Goal: Task Accomplishment & Management: Use online tool/utility

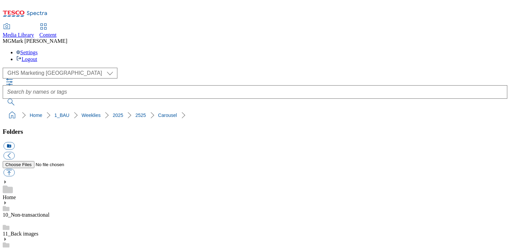
select select "flare-ghs-mktg"
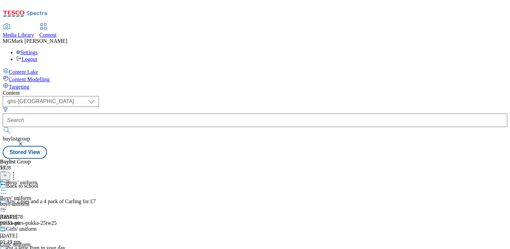
click at [57, 24] on link "Content" at bounding box center [47, 31] width 17 height 14
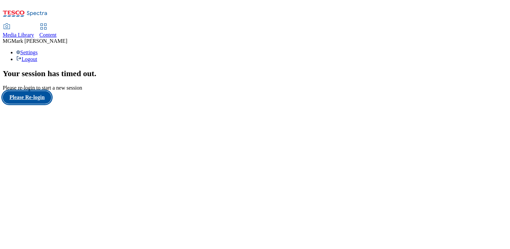
click at [33, 104] on button "Please Re-login" at bounding box center [27, 97] width 49 height 13
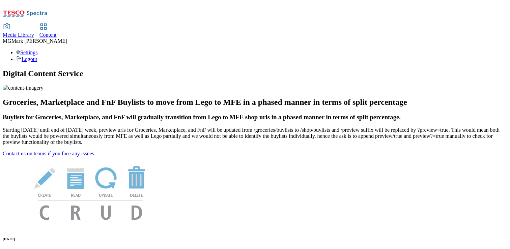
click at [57, 32] on div "Content" at bounding box center [47, 35] width 17 height 6
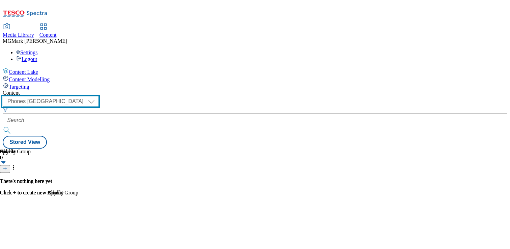
click at [99, 96] on select "Dotcom CZ Dotcom SK ghs-roi ghs-uk Phones UK" at bounding box center [51, 101] width 96 height 11
select select "ghs-[GEOGRAPHIC_DATA]"
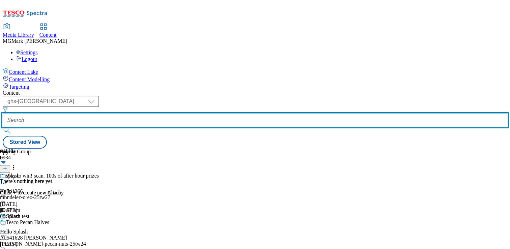
click at [158, 114] on input "text" at bounding box center [255, 120] width 505 height 13
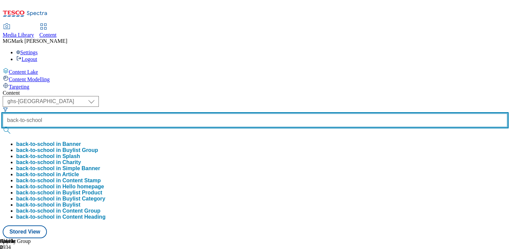
type input "back-to-school"
click at [3, 127] on button "submit" at bounding box center [7, 130] width 9 height 7
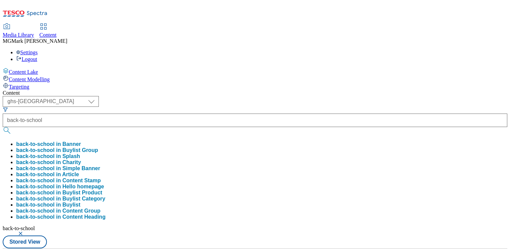
click at [291, 90] on div "Content" at bounding box center [255, 93] width 505 height 6
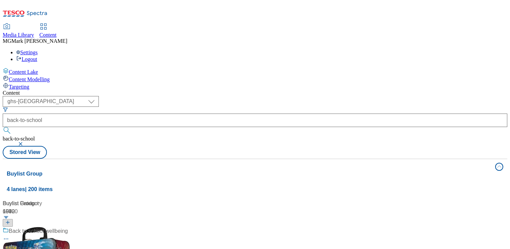
scroll to position [248, 0]
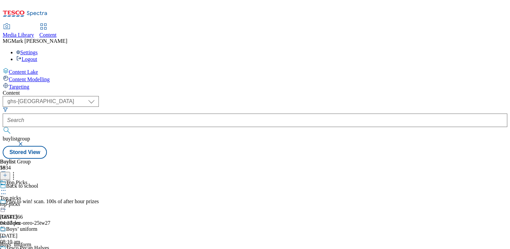
scroll to position [388, 0]
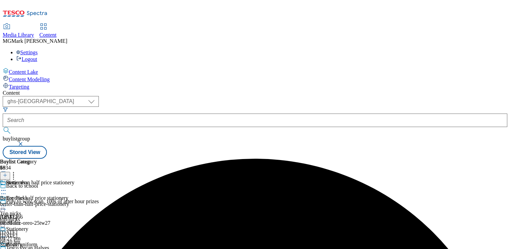
scroll to position [0, 0]
click at [7, 187] on icon at bounding box center [3, 190] width 7 height 7
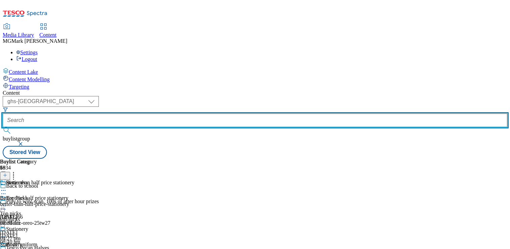
click at [178, 114] on input "text" at bounding box center [255, 120] width 505 height 13
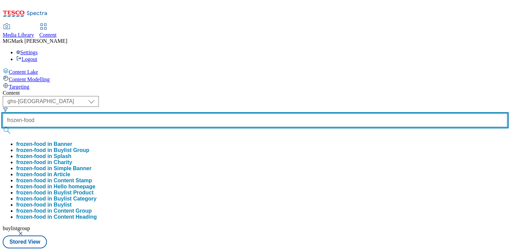
type input "frozen-food"
click at [3, 127] on button "submit" at bounding box center [7, 130] width 9 height 7
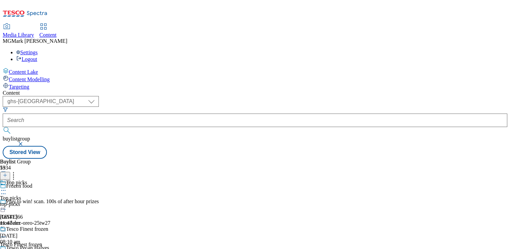
click at [62, 201] on div "top-picks" at bounding box center [31, 204] width 62 height 6
click at [37, 201] on div "top-picks" at bounding box center [18, 204] width 37 height 6
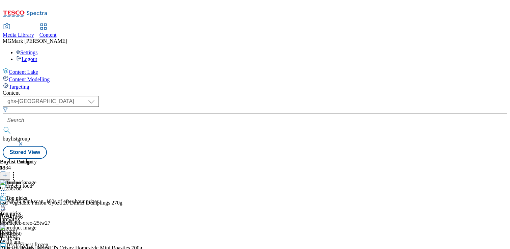
click at [37, 203] on div at bounding box center [18, 207] width 37 height 8
click at [7, 203] on icon at bounding box center [3, 206] width 7 height 7
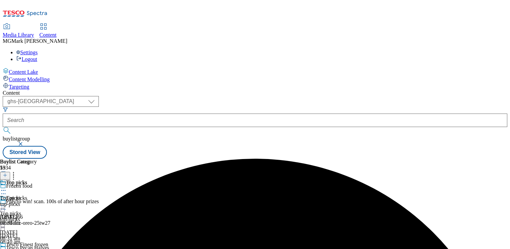
click at [7, 203] on icon at bounding box center [3, 206] width 7 height 7
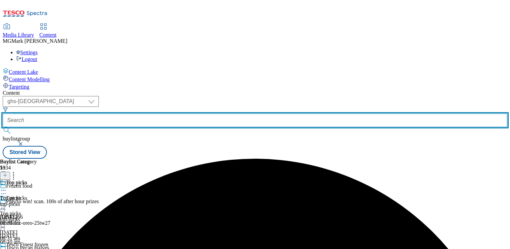
click at [174, 114] on input "text" at bounding box center [255, 120] width 505 height 13
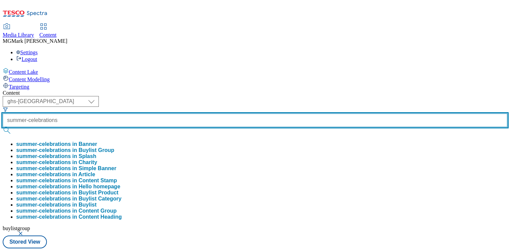
type input "summer-celebrations"
click at [3, 127] on button "submit" at bounding box center [7, 130] width 9 height 7
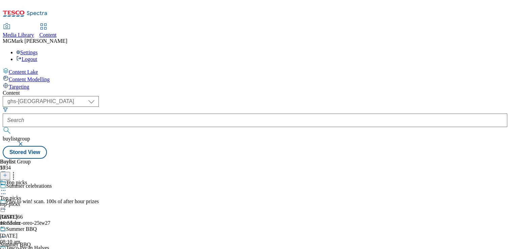
click at [64, 201] on div "top-picks" at bounding box center [32, 204] width 64 height 6
click at [7, 203] on icon at bounding box center [3, 206] width 7 height 7
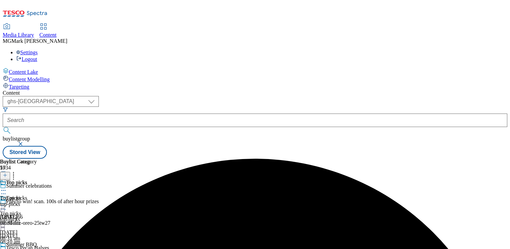
click at [64, 203] on div at bounding box center [32, 207] width 64 height 8
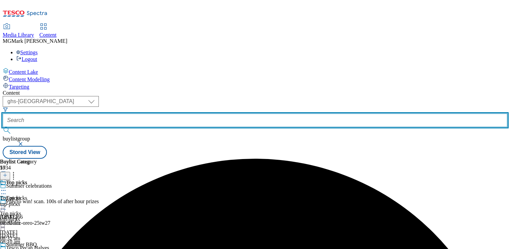
click at [177, 114] on input "text" at bounding box center [255, 120] width 505 height 13
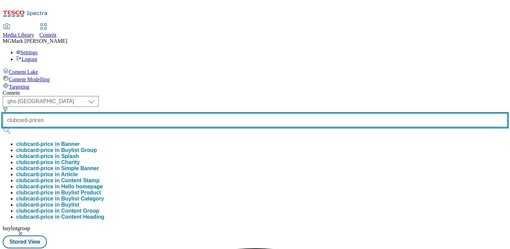
type input "clubcard-prices"
click at [3, 127] on button "submit" at bounding box center [7, 130] width 9 height 7
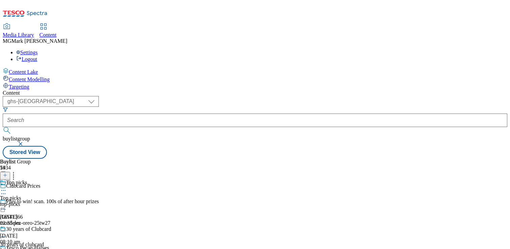
click at [77, 201] on div "top-picks" at bounding box center [38, 204] width 77 height 6
click at [77, 195] on div "Top picks Top picks top-picks 31 Jul 2025 02:35 pm" at bounding box center [38, 218] width 77 height 47
click at [7, 203] on icon at bounding box center [3, 206] width 7 height 7
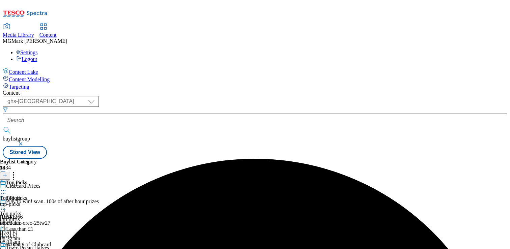
click at [77, 203] on div at bounding box center [38, 207] width 77 height 8
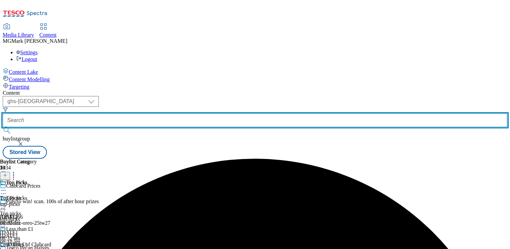
click at [173, 114] on input "text" at bounding box center [255, 120] width 505 height 13
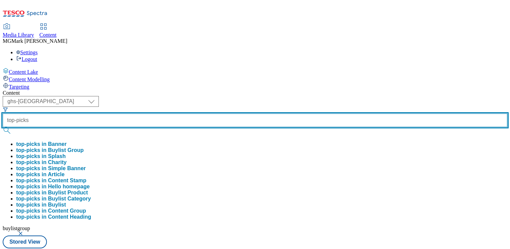
click at [3, 127] on button "submit" at bounding box center [7, 130] width 9 height 7
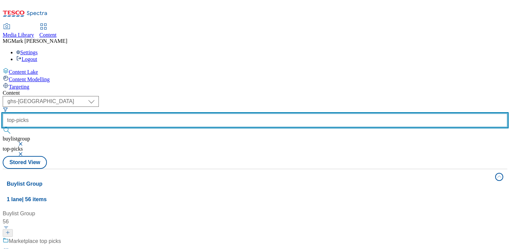
click at [177, 114] on input "top-picks" at bounding box center [255, 120] width 505 height 13
type input "online-only-offers"
click at [3, 127] on button "submit" at bounding box center [7, 130] width 9 height 7
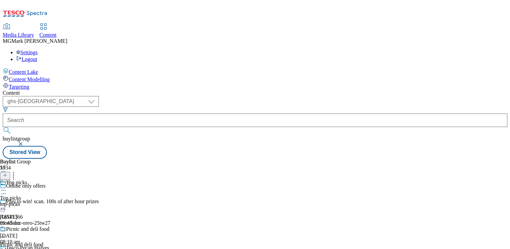
scroll to position [198, 0]
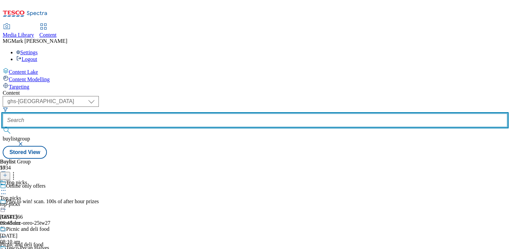
click at [166, 107] on form at bounding box center [255, 121] width 505 height 29
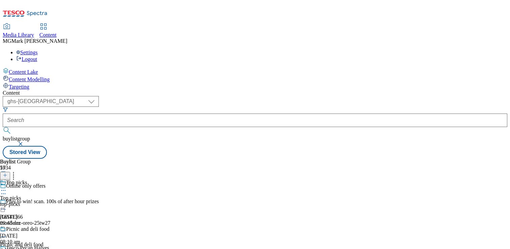
click at [25, 142] on button "button" at bounding box center [21, 144] width 7 height 4
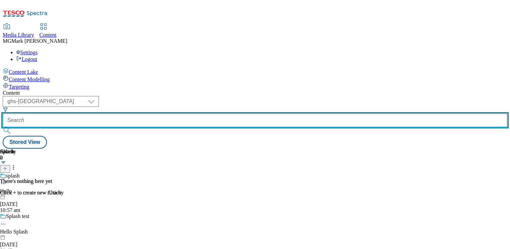
click at [174, 114] on input "text" at bounding box center [255, 120] width 505 height 13
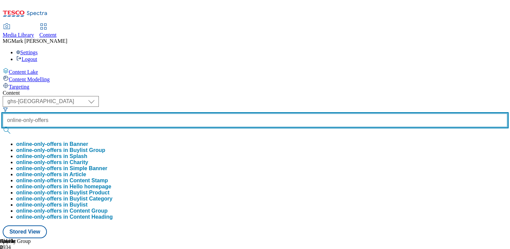
type input "online-only-offers"
click at [3, 127] on button "submit" at bounding box center [7, 130] width 9 height 7
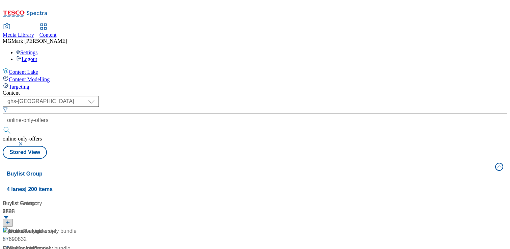
click at [289, 90] on div "Content" at bounding box center [255, 93] width 505 height 6
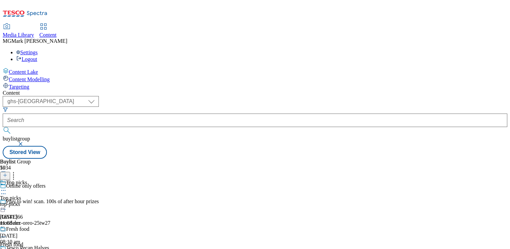
click at [56, 201] on div "top-picks" at bounding box center [28, 204] width 56 height 6
click at [7, 203] on icon at bounding box center [3, 206] width 7 height 7
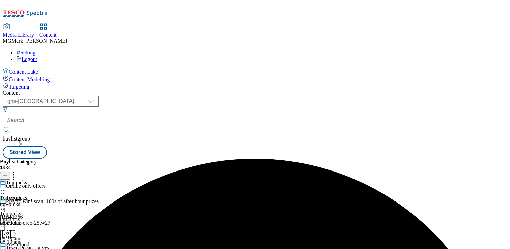
click at [7, 203] on icon at bounding box center [3, 206] width 7 height 7
click at [25, 142] on button "button" at bounding box center [21, 144] width 7 height 4
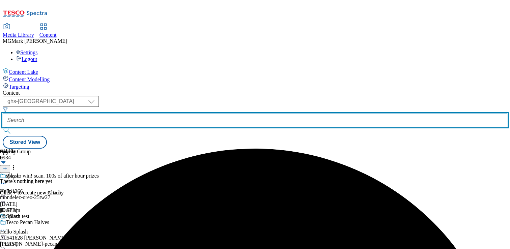
click at [163, 114] on input "text" at bounding box center [255, 120] width 505 height 13
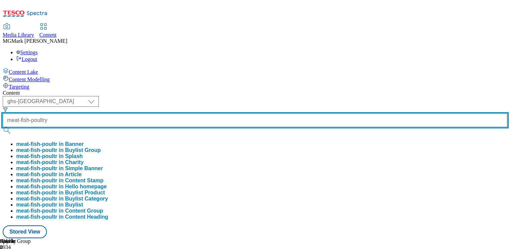
type input "meat-fish-poultry"
click at [3, 127] on button "submit" at bounding box center [7, 130] width 9 height 7
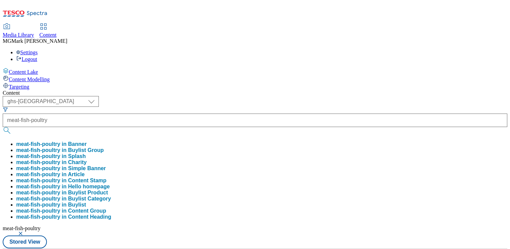
click at [275, 96] on div "( optional ) Dotcom CZ Dotcom SK ghs-roi ghs-uk Phones UK ghs-uk meat-fish-poul…" at bounding box center [255, 172] width 505 height 152
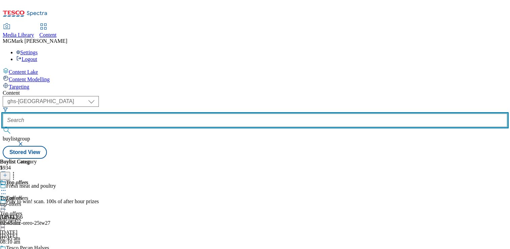
click at [162, 114] on input "text" at bounding box center [255, 120] width 505 height 13
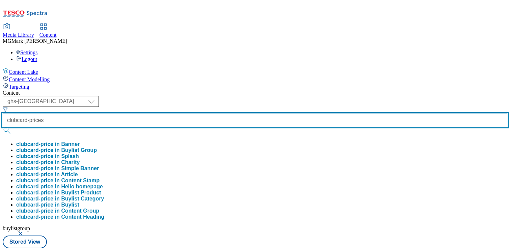
type input "clubcard-prices"
click at [3, 127] on button "submit" at bounding box center [7, 130] width 9 height 7
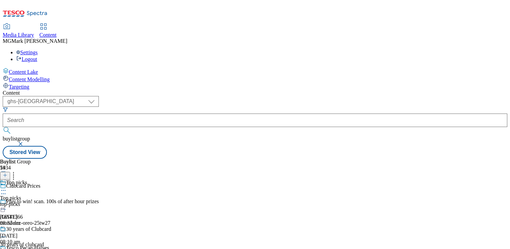
scroll to position [88, 0]
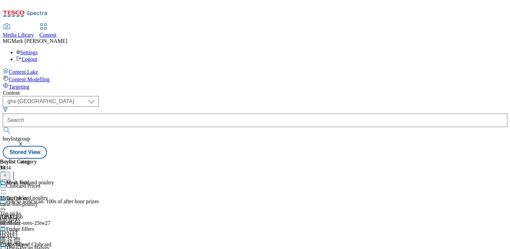
scroll to position [16, 0]
click at [54, 201] on div "meat-fish-poultry" at bounding box center [27, 204] width 54 height 6
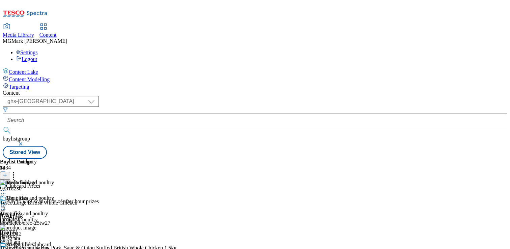
scroll to position [0, 89]
click at [7, 203] on icon at bounding box center [3, 206] width 7 height 7
click at [7, 173] on icon at bounding box center [5, 175] width 5 height 5
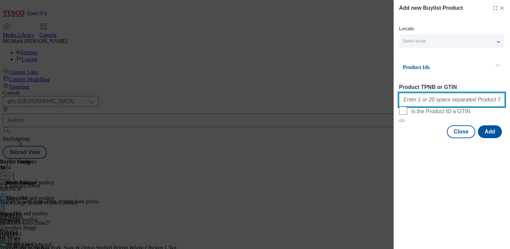
click at [434, 97] on input "Product TPNB or GTIN" at bounding box center [452, 99] width 106 height 13
paste input ""93816230 72693912 88320112""
click at [406, 103] on input ""93816230 72693912 88320112" at bounding box center [452, 99] width 106 height 13
type input "93816230 72693912 88320112"
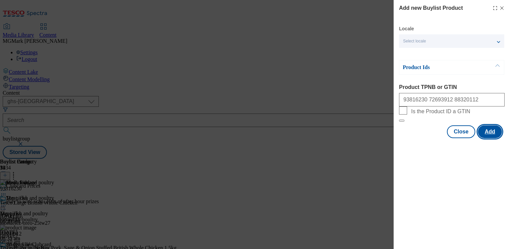
click at [488, 138] on button "Add" at bounding box center [490, 131] width 24 height 13
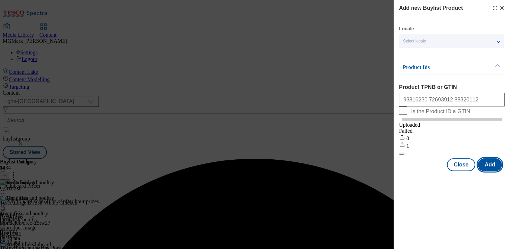
scroll to position [0, 0]
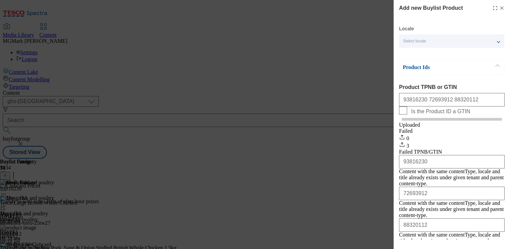
click at [503, 10] on icon "Modal" at bounding box center [501, 7] width 5 height 5
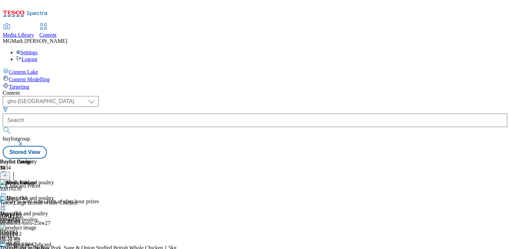
scroll to position [0, 89]
click at [7, 203] on icon at bounding box center [3, 206] width 7 height 7
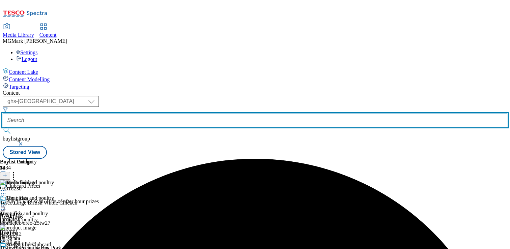
click at [171, 114] on input "text" at bounding box center [255, 120] width 505 height 13
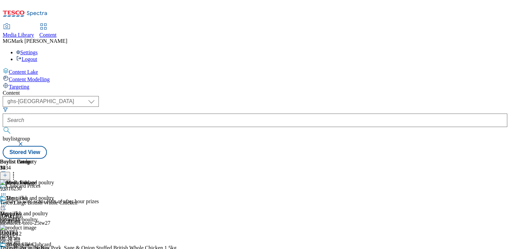
click at [25, 142] on button "button" at bounding box center [21, 144] width 7 height 4
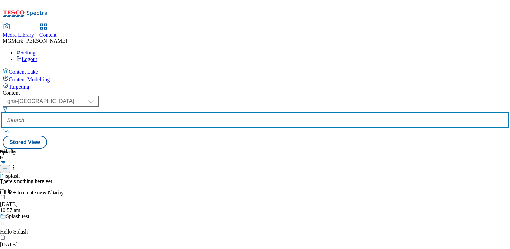
click at [176, 114] on input "text" at bounding box center [255, 120] width 505 height 13
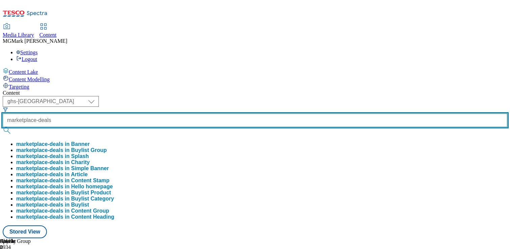
type input "marketplace-deals"
click at [3, 127] on button "submit" at bounding box center [7, 130] width 9 height 7
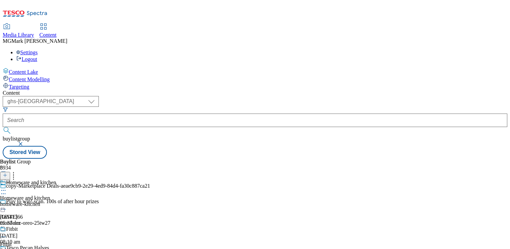
scroll to position [287, 0]
click at [25, 142] on button "button" at bounding box center [21, 144] width 7 height 4
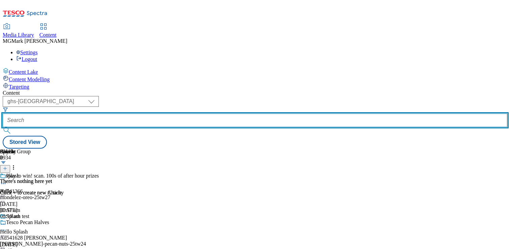
click at [166, 114] on input "text" at bounding box center [255, 120] width 505 height 13
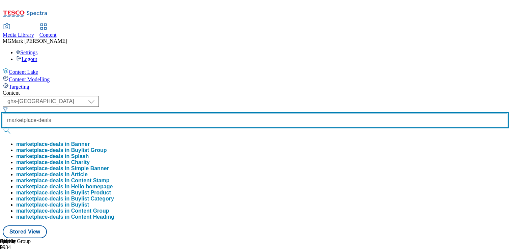
type input "marketplace-deals"
click at [3, 127] on button "submit" at bounding box center [7, 130] width 9 height 7
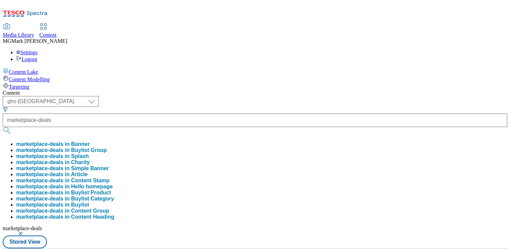
click at [277, 90] on div "Content" at bounding box center [255, 93] width 505 height 6
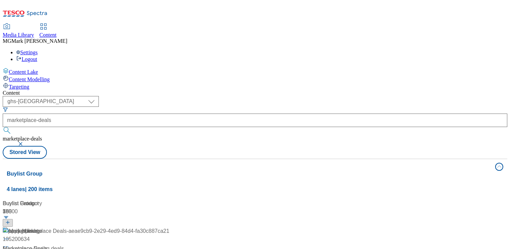
scroll to position [69, 0]
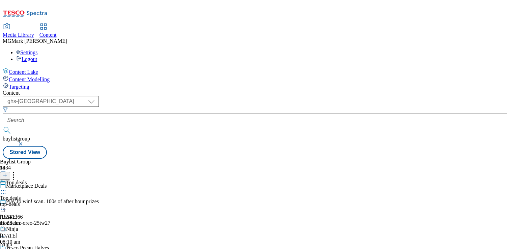
scroll to position [202, 0]
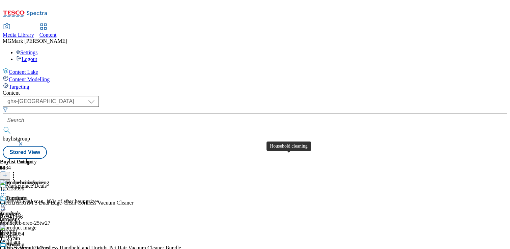
scroll to position [174, 0]
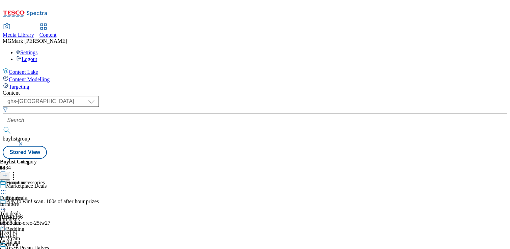
click at [53, 195] on div "Top deals Top deals top-deals 11 Aug 2025 11:25 am" at bounding box center [26, 218] width 53 height 47
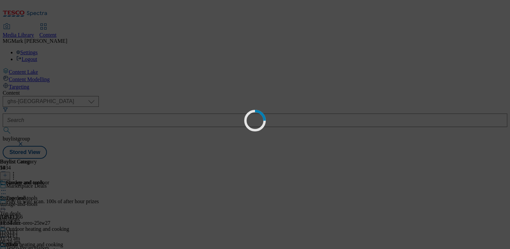
scroll to position [0, 0]
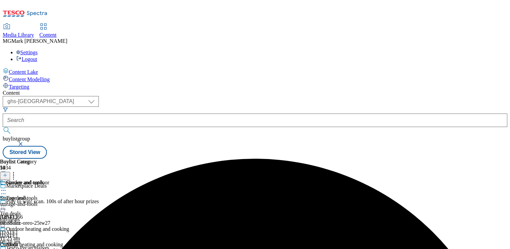
click at [7, 187] on icon at bounding box center [3, 190] width 7 height 7
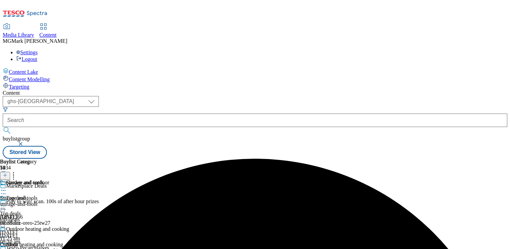
click at [25, 142] on button "button" at bounding box center [21, 144] width 7 height 4
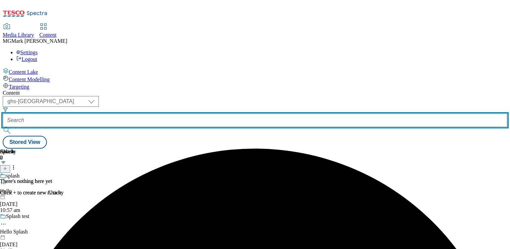
click at [168, 114] on input "text" at bounding box center [255, 120] width 505 height 13
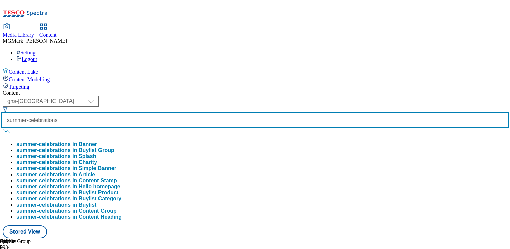
type input "summer-celebrations"
click at [3, 127] on button "submit" at bounding box center [7, 130] width 9 height 7
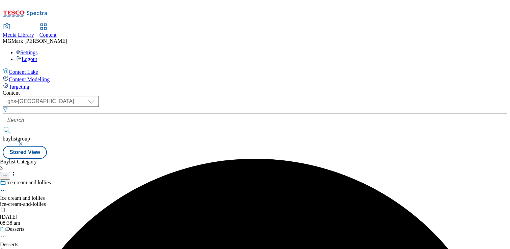
scroll to position [66, 0]
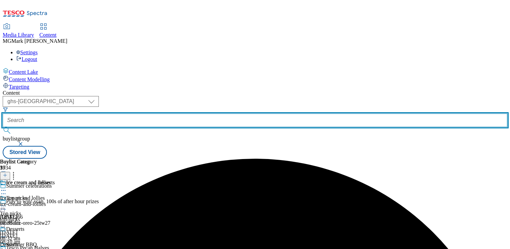
click at [179, 114] on input "text" at bounding box center [255, 120] width 505 height 13
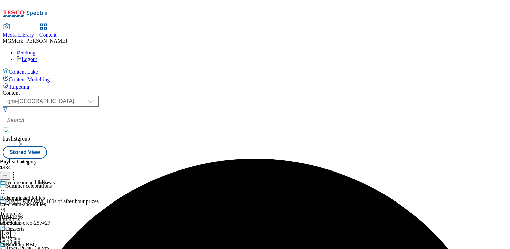
click at [25, 142] on button "button" at bounding box center [21, 144] width 7 height 4
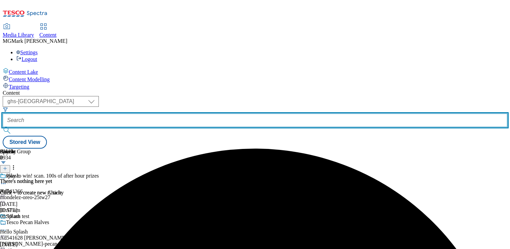
click at [157, 114] on input "text" at bounding box center [255, 120] width 505 height 13
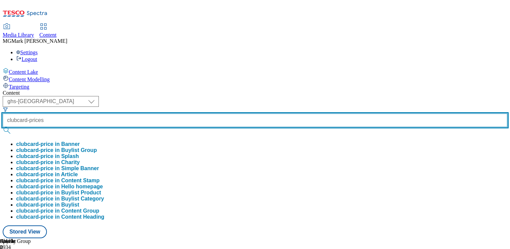
type input "clubcard-prices"
click at [3, 127] on button "submit" at bounding box center [7, 130] width 9 height 7
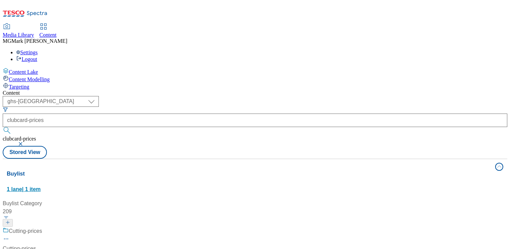
click at [323, 170] on div "Buylist 1 lane | 1 item" at bounding box center [249, 181] width 484 height 23
click at [326, 208] on div "Buylist Group 4 lanes | 199 items" at bounding box center [249, 219] width 484 height 23
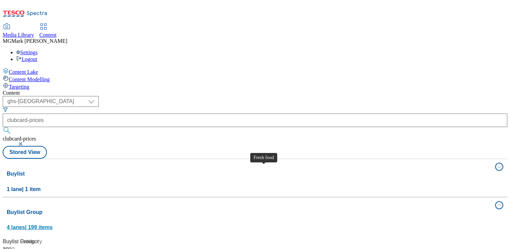
scroll to position [162, 0]
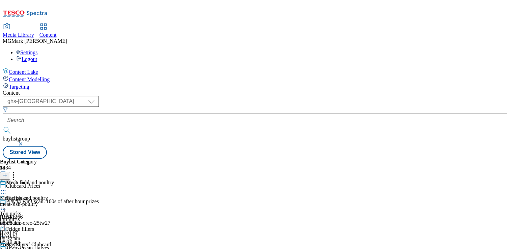
click at [25, 142] on button "button" at bounding box center [21, 144] width 7 height 4
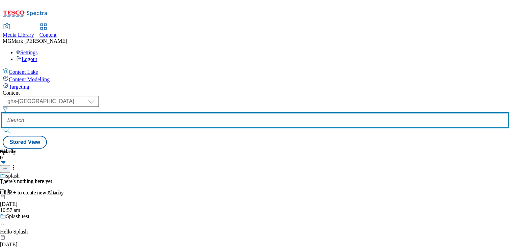
click at [170, 114] on input "text" at bounding box center [255, 120] width 505 height 13
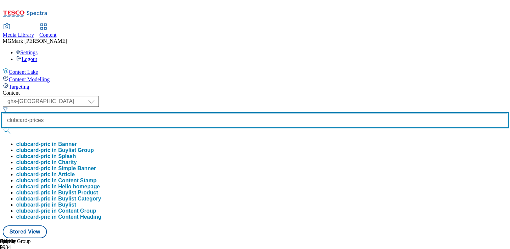
type input "clubcard-prices"
click at [3, 127] on button "submit" at bounding box center [7, 130] width 9 height 7
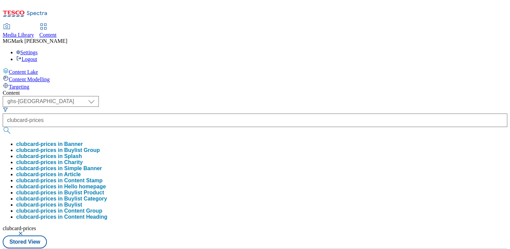
click at [305, 90] on div "Content" at bounding box center [255, 93] width 505 height 6
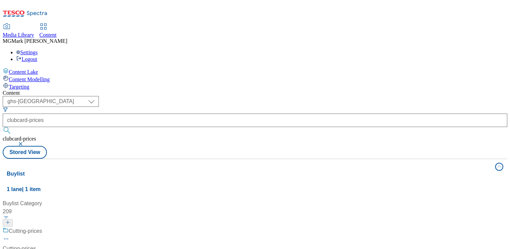
scroll to position [339, 0]
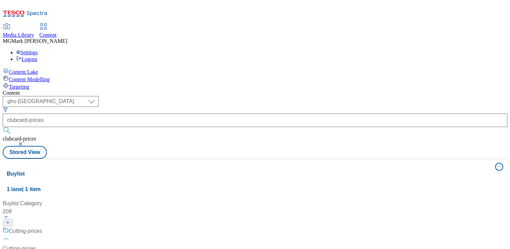
scroll to position [0, 0]
click at [449, 170] on div "Buylist 1 lane | 1 item" at bounding box center [249, 181] width 484 height 23
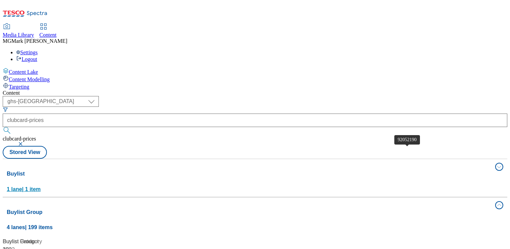
scroll to position [59, 0]
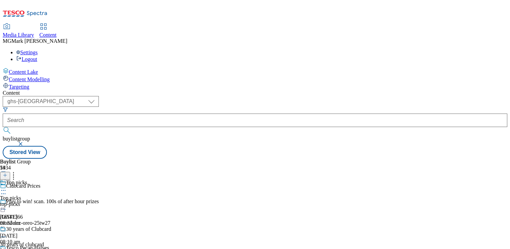
click at [7, 191] on icon at bounding box center [3, 194] width 7 height 7
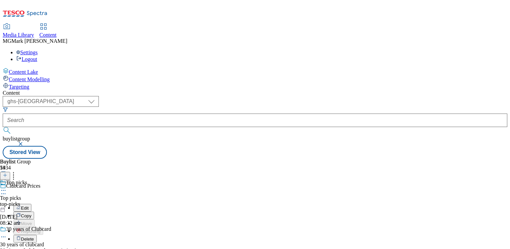
click at [7, 191] on icon at bounding box center [3, 194] width 7 height 7
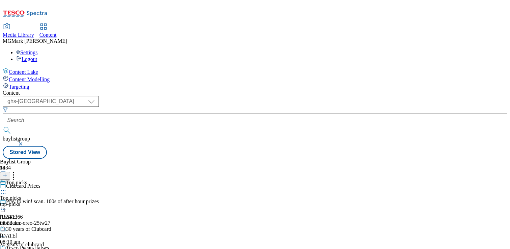
scroll to position [378, 0]
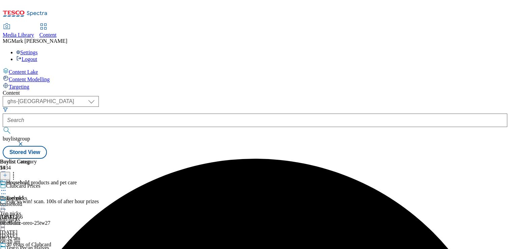
click at [7, 187] on icon at bounding box center [3, 190] width 7 height 7
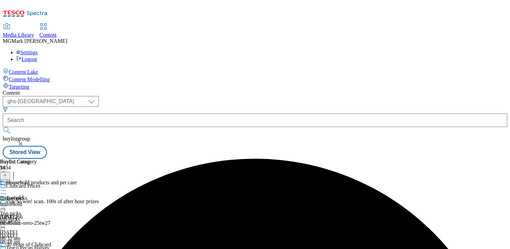
scroll to position [338, 0]
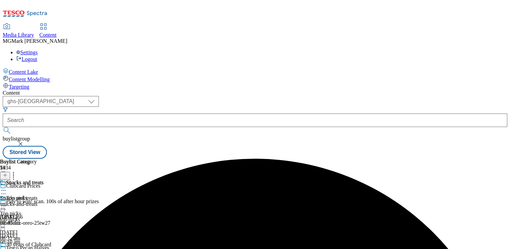
click at [7, 187] on icon at bounding box center [3, 190] width 7 height 7
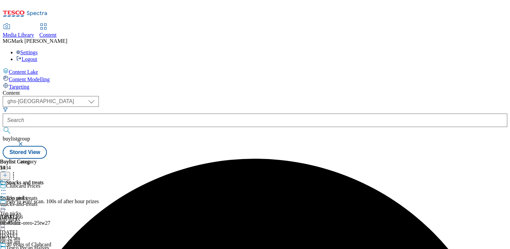
scroll to position [226, 0]
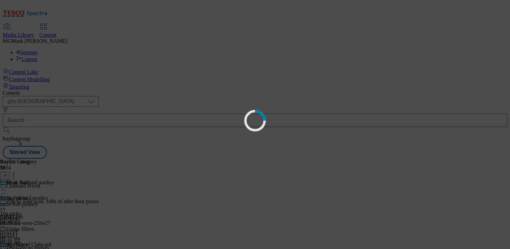
scroll to position [52, 0]
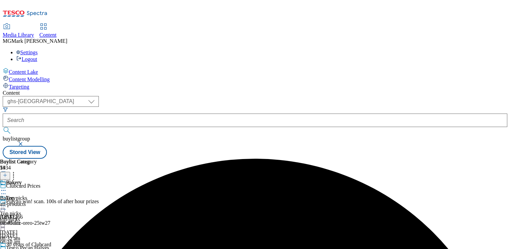
click at [7, 187] on icon at bounding box center [3, 190] width 7 height 7
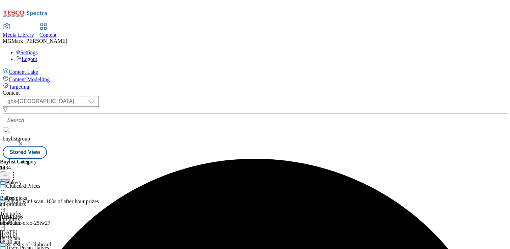
scroll to position [602, 0]
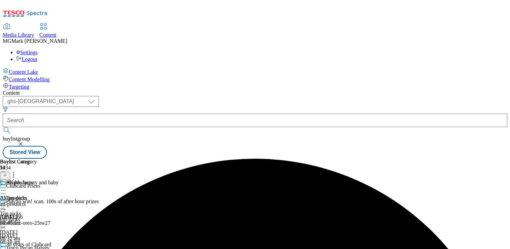
scroll to position [17, 0]
click at [77, 187] on div at bounding box center [38, 191] width 77 height 8
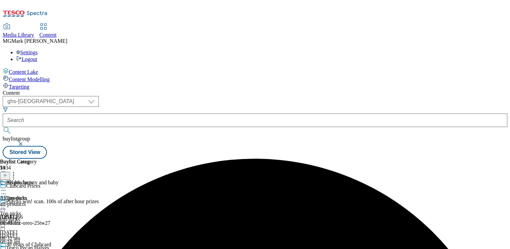
click at [25, 142] on button "button" at bounding box center [21, 144] width 7 height 4
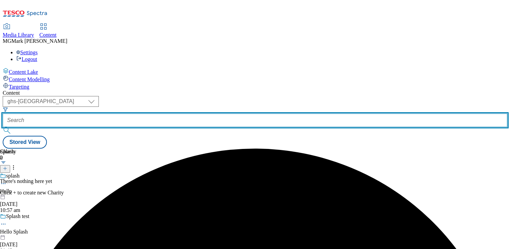
click at [187, 114] on input "text" at bounding box center [255, 120] width 505 height 13
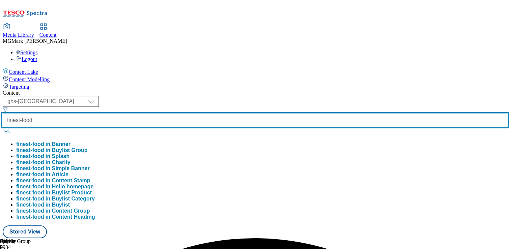
type input "finest-food"
click at [3, 127] on button "submit" at bounding box center [7, 130] width 9 height 7
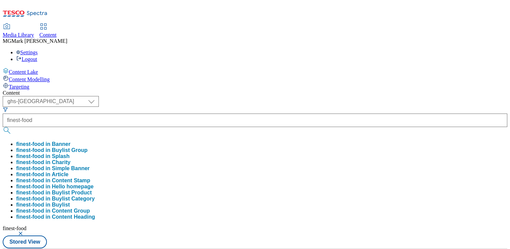
click at [290, 96] on div "( optional ) Dotcom CZ Dotcom SK ghs-roi ghs-uk Phones UK ghs-uk finest-food fi…" at bounding box center [255, 172] width 505 height 152
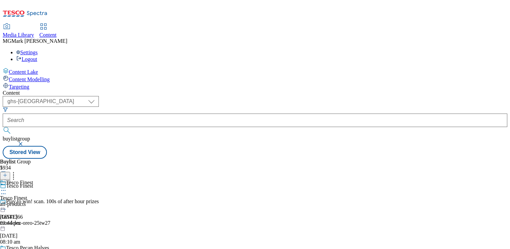
click at [33, 187] on div at bounding box center [16, 191] width 33 height 8
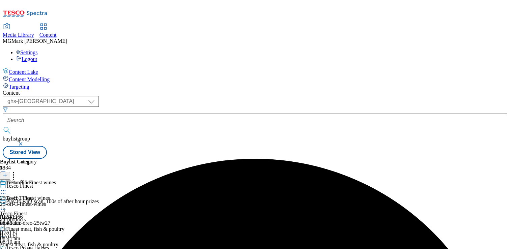
click at [7, 203] on icon at bounding box center [3, 206] width 7 height 7
click at [25, 142] on button "button" at bounding box center [21, 144] width 7 height 4
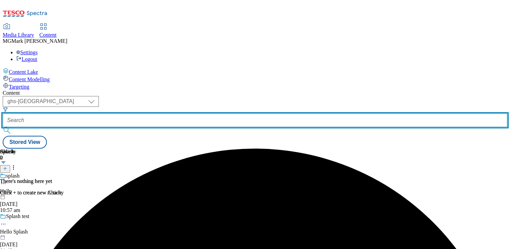
click at [172, 114] on input "text" at bounding box center [255, 120] width 505 height 13
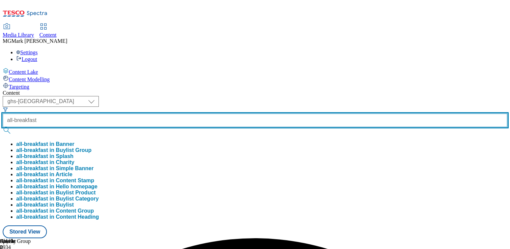
type input "all-breakfast"
click at [3, 127] on button "submit" at bounding box center [7, 130] width 9 height 7
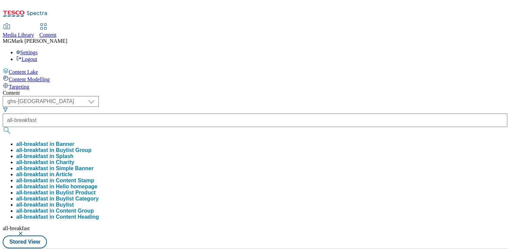
click at [284, 24] on div "Media Library Content MG Mark Gallagher Settings Logout" at bounding box center [255, 43] width 505 height 38
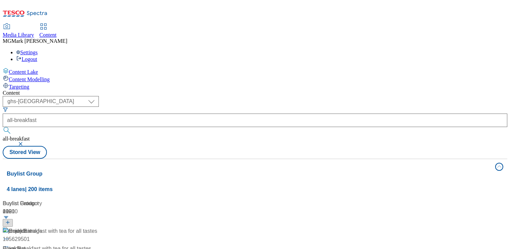
scroll to position [38, 0]
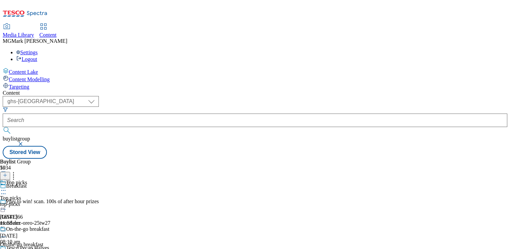
click at [7, 187] on icon at bounding box center [3, 190] width 7 height 7
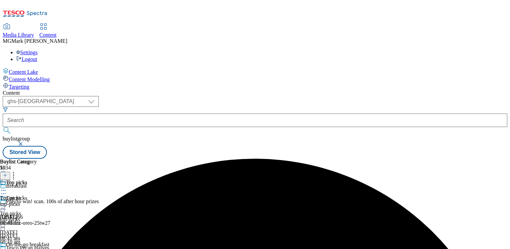
click at [72, 203] on div at bounding box center [36, 207] width 72 height 8
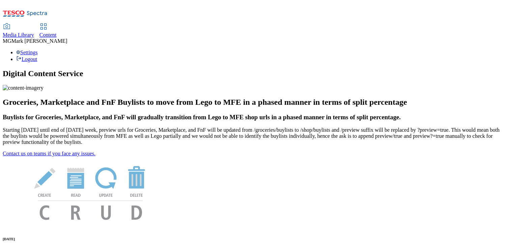
click at [57, 32] on span "Content" at bounding box center [47, 35] width 17 height 6
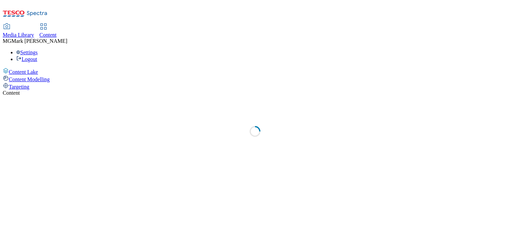
select select "flare-phones-uk"
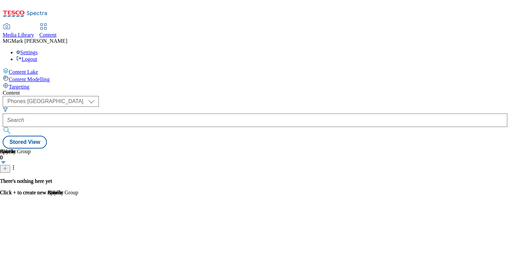
click at [57, 32] on div "Content" at bounding box center [47, 35] width 17 height 6
select select "flare-phones-uk"
click at [34, 24] on link "Media Library" at bounding box center [18, 31] width 31 height 14
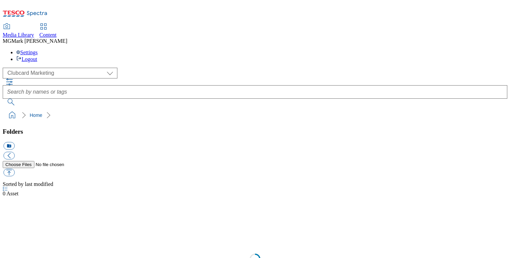
scroll to position [0, 0]
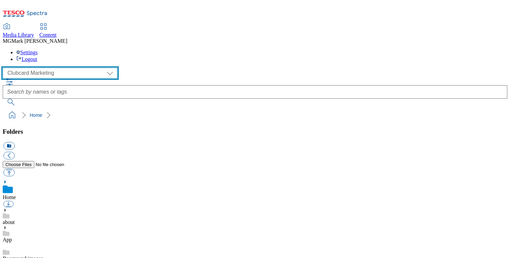
click at [39, 68] on select "Clubcard Marketing Dotcom UK FnF Stores GHS Marketing [GEOGRAPHIC_DATA] GHS Pro…" at bounding box center [60, 73] width 115 height 11
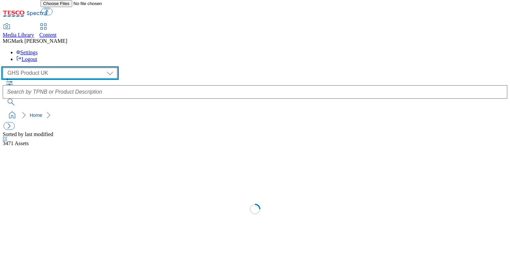
click at [41, 68] on select "Clubcard Marketing Dotcom UK FnF Stores GHS Marketing [GEOGRAPHIC_DATA] GHS Pro…" at bounding box center [60, 73] width 115 height 11
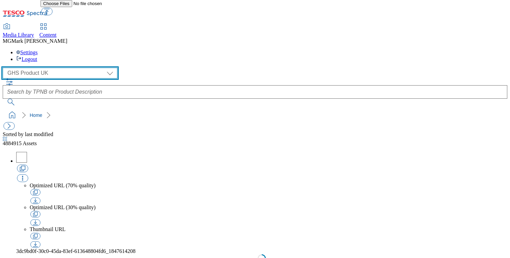
select select "flare-ghs-mktg"
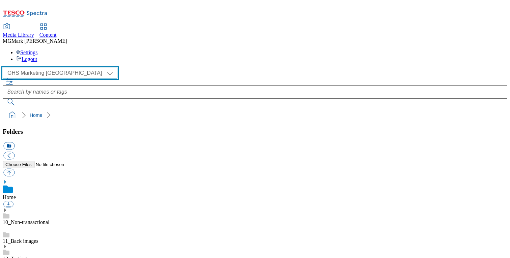
scroll to position [1, 0]
click at [47, 68] on select "Clubcard Marketing Dotcom UK FnF Stores GHS Marketing [GEOGRAPHIC_DATA] GHS Pro…" at bounding box center [60, 73] width 115 height 11
